Goal: Find specific page/section: Find specific page/section

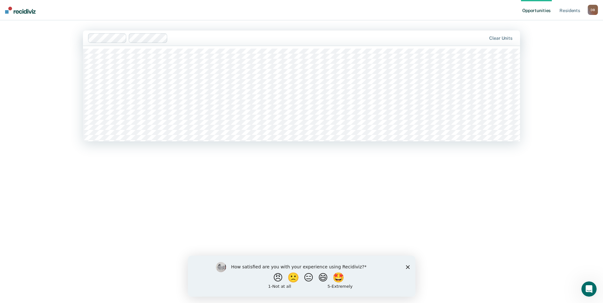
click at [259, 45] on div "Clear units" at bounding box center [301, 38] width 437 height 15
type input "nec"
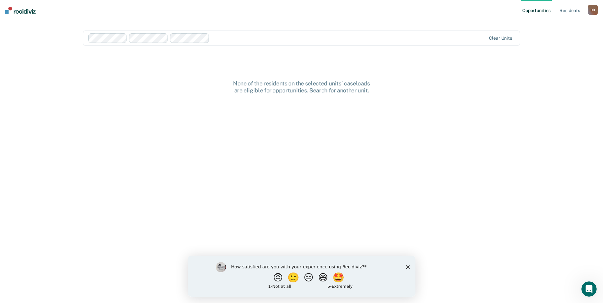
drag, startPoint x: 580, startPoint y: 151, endPoint x: 566, endPoint y: 155, distance: 14.2
click at [580, 152] on div "Opportunities Resident s [PERSON_NAME] D B Profile How it works Log Out option …" at bounding box center [301, 151] width 603 height 303
click at [274, 51] on main "Clear units None of the residents on the selected units' caseloads are eligible…" at bounding box center [301, 154] width 453 height 268
click at [407, 266] on polygon "Close survey" at bounding box center [408, 267] width 4 height 4
